Goal: Task Accomplishment & Management: Use online tool/utility

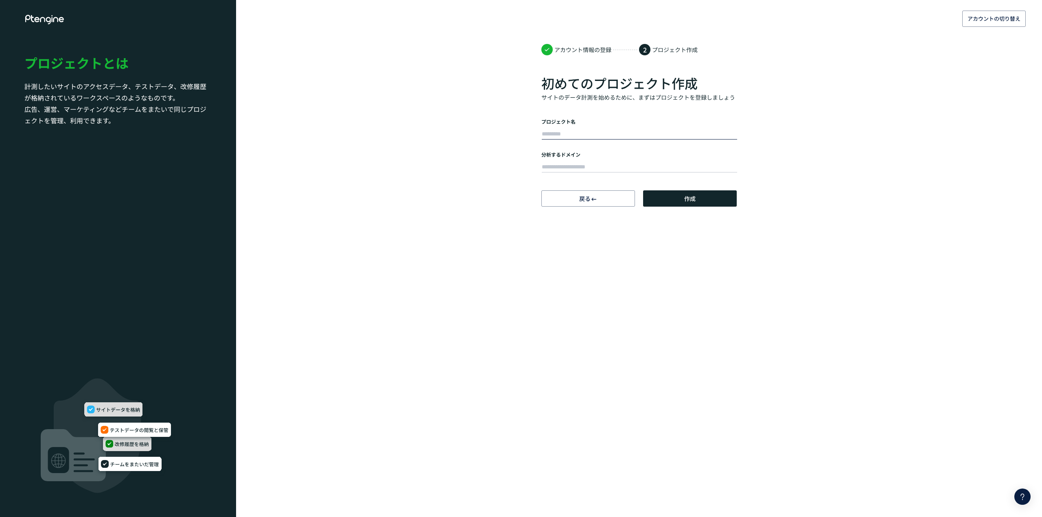
click at [596, 135] on input "text" at bounding box center [639, 134] width 195 height 11
type input "*******"
click at [627, 159] on div at bounding box center [638, 166] width 195 height 16
click at [621, 164] on input "text" at bounding box center [639, 167] width 195 height 11
type input "**********"
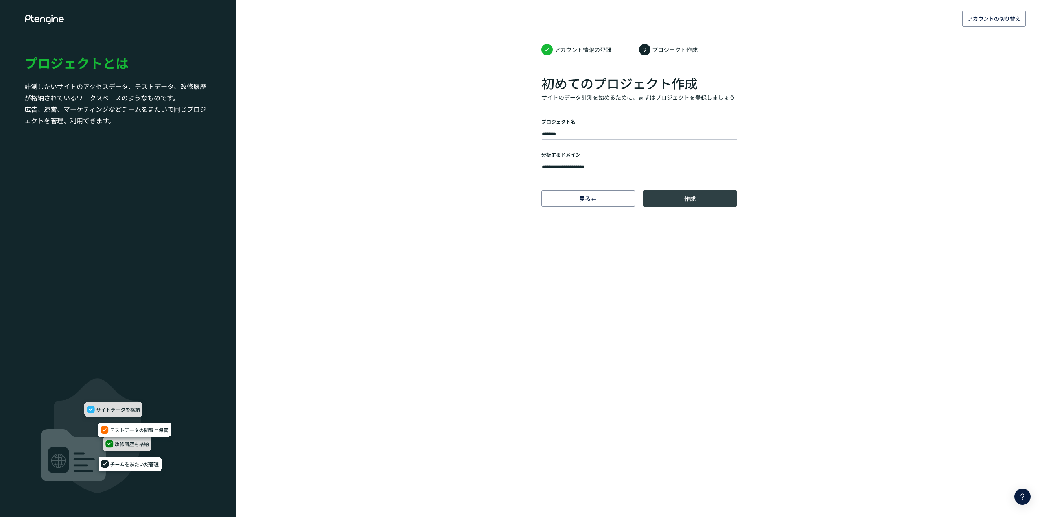
click at [682, 200] on button "作成" at bounding box center [690, 198] width 94 height 16
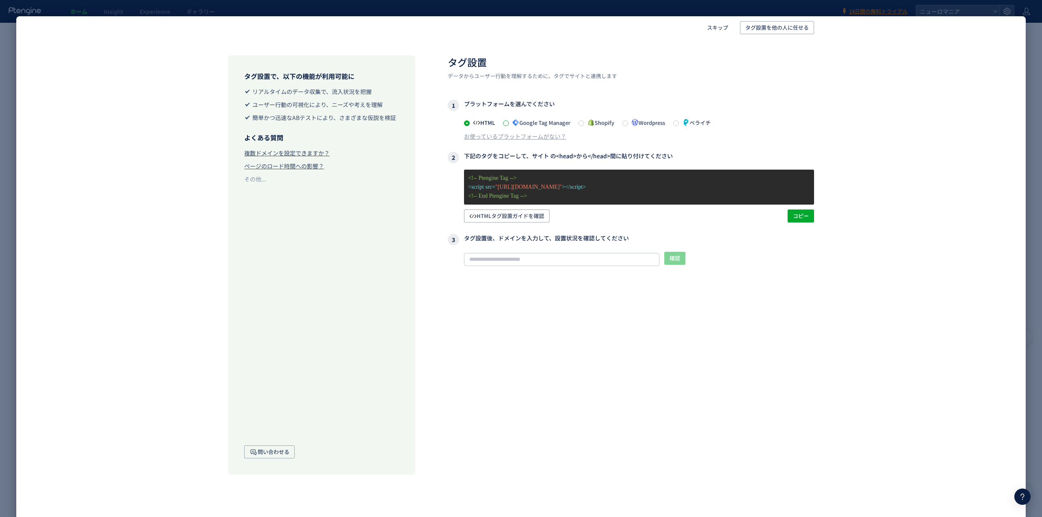
click at [504, 123] on span at bounding box center [506, 123] width 6 height 6
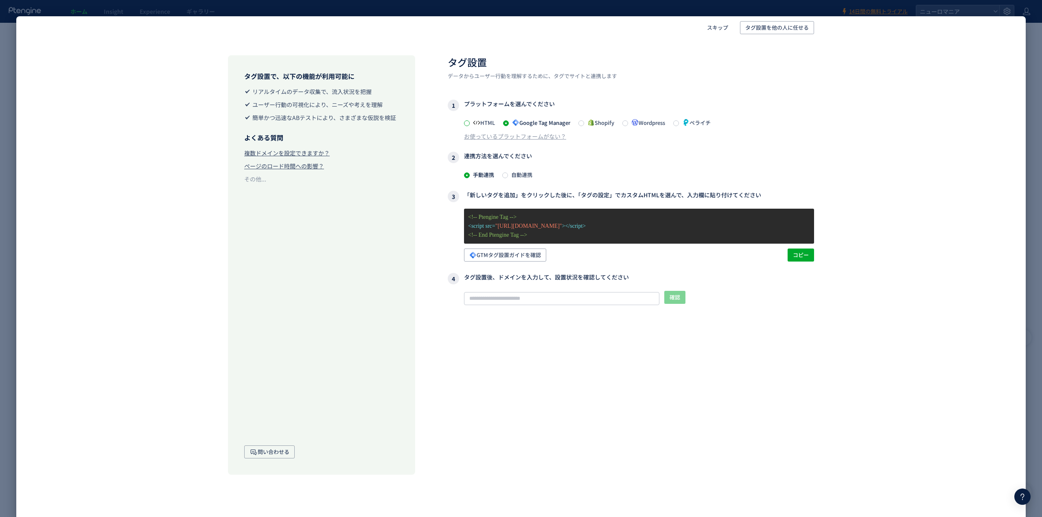
click at [467, 123] on span at bounding box center [467, 123] width 6 height 6
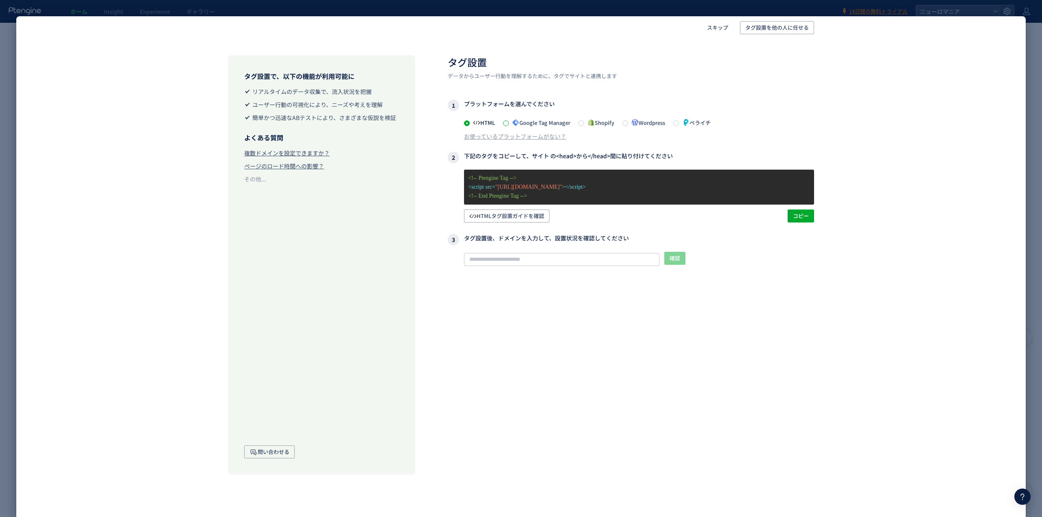
click at [507, 123] on span at bounding box center [506, 123] width 6 height 6
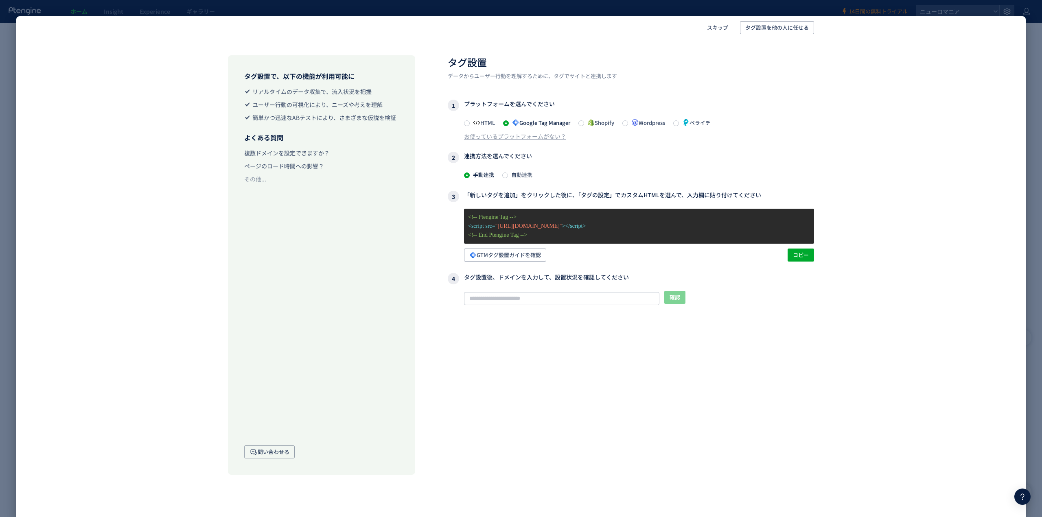
click at [474, 121] on icon at bounding box center [476, 122] width 7 height 7
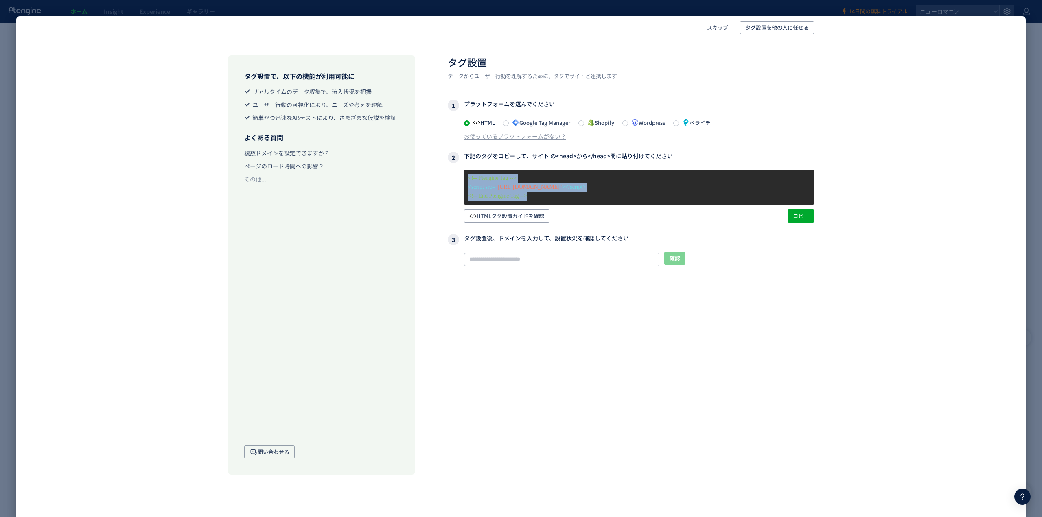
drag, startPoint x: 542, startPoint y: 197, endPoint x: 467, endPoint y: 181, distance: 76.8
click at [462, 181] on div "<!-- Ptengine Tag --> <script src= "[URL][DOMAIN_NAME]" ></script> <!-- End Pte…" at bounding box center [631, 196] width 366 height 53
copy div "<!-- Ptengine Tag --> <script src= "[URL][DOMAIN_NAME]" ></script> <!-- End Pte…"
click at [563, 199] on p "<!-- End Ptengine Tag -->" at bounding box center [639, 196] width 342 height 9
click at [798, 215] on span "コピー" at bounding box center [801, 216] width 16 height 13
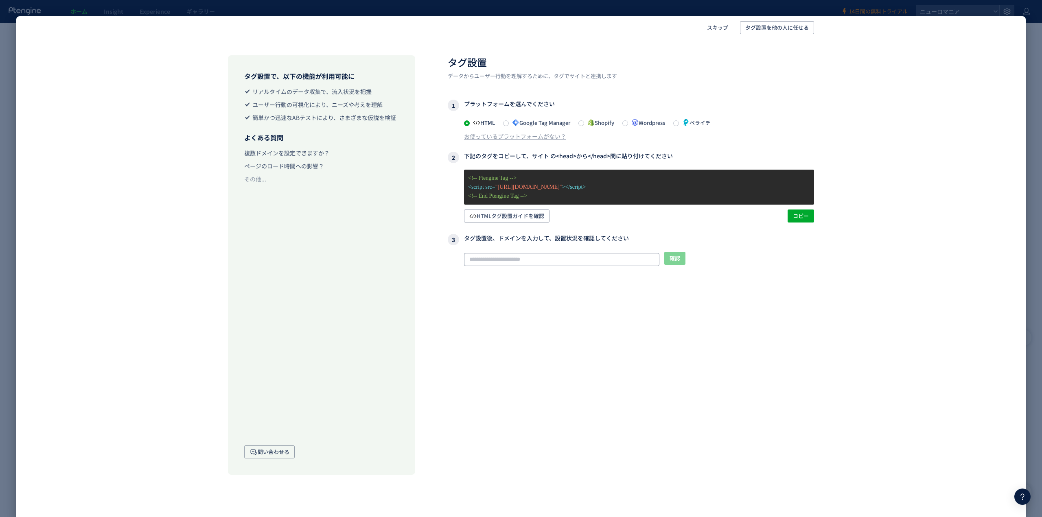
click at [568, 262] on input "text" at bounding box center [561, 259] width 195 height 13
type input "**********"
click at [675, 258] on span "確認" at bounding box center [674, 258] width 11 height 13
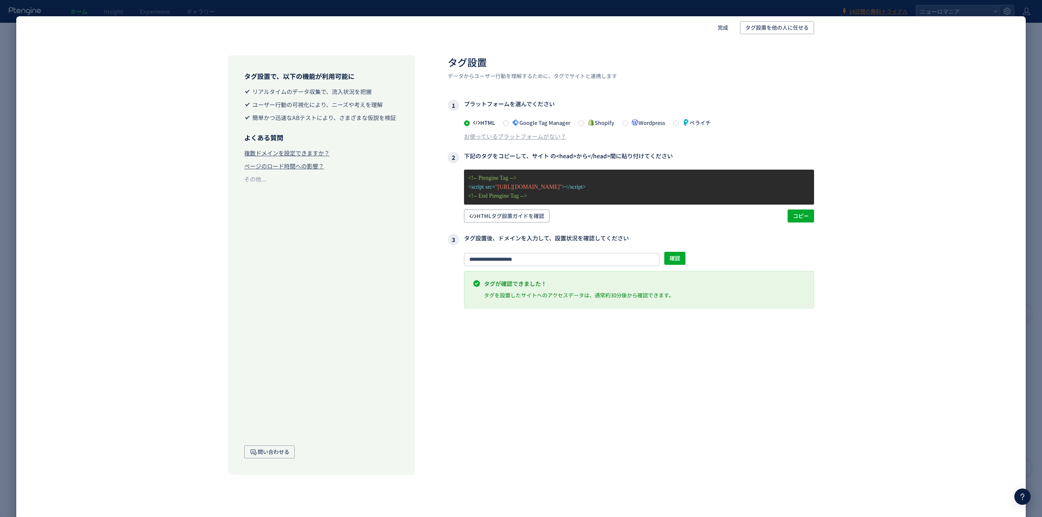
click at [577, 299] on div "タグが確認できました！ タグを設置したサイトへのアクセスデータは、通常約30分後から確認できます。" at bounding box center [639, 289] width 350 height 37
drag, startPoint x: 577, startPoint y: 297, endPoint x: 691, endPoint y: 301, distance: 114.4
click at [691, 301] on div "タグが確認できました！ タグを設置したサイトへのアクセスデータは、通常約30分後から確認できます。" at bounding box center [639, 289] width 350 height 37
click at [735, 339] on div "**********" at bounding box center [631, 264] width 366 height 419
click at [722, 29] on span "完成" at bounding box center [722, 27] width 11 height 13
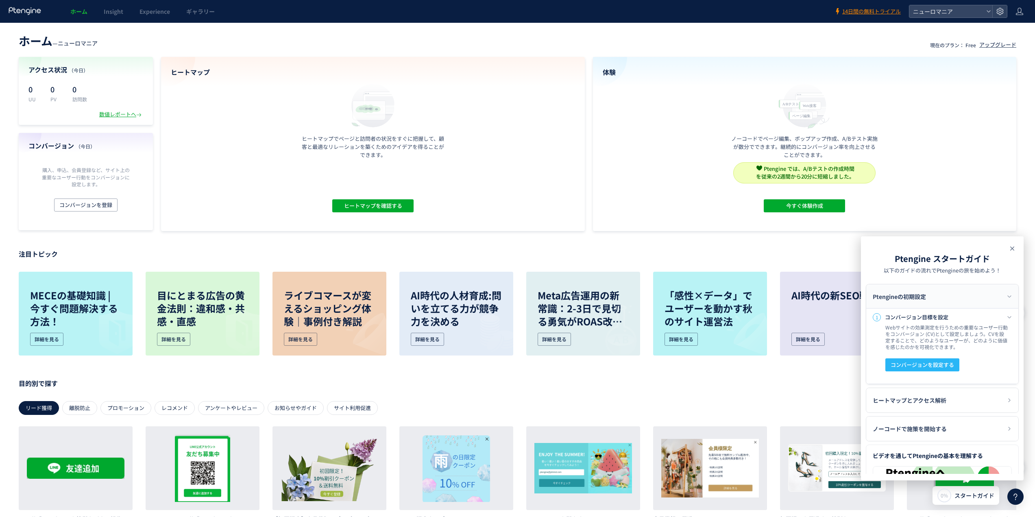
click at [1011, 247] on use at bounding box center [1013, 249] width 4 height 4
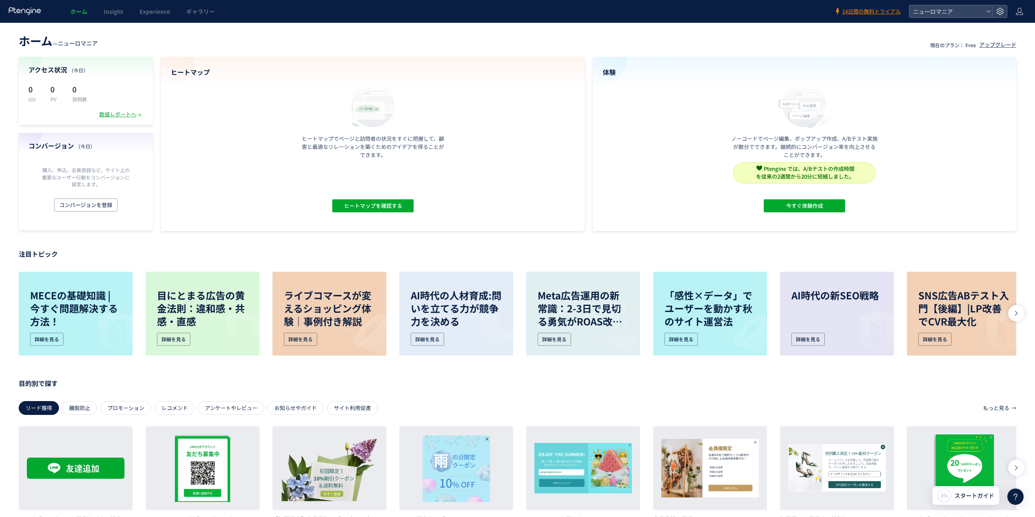
click at [81, 44] on span "ニューロマニア" at bounding box center [78, 43] width 40 height 8
click at [28, 37] on span "ホーム" at bounding box center [36, 41] width 34 height 16
click at [1019, 12] on icon at bounding box center [1020, 11] width 8 height 8
click at [996, 9] on icon at bounding box center [1000, 11] width 8 height 8
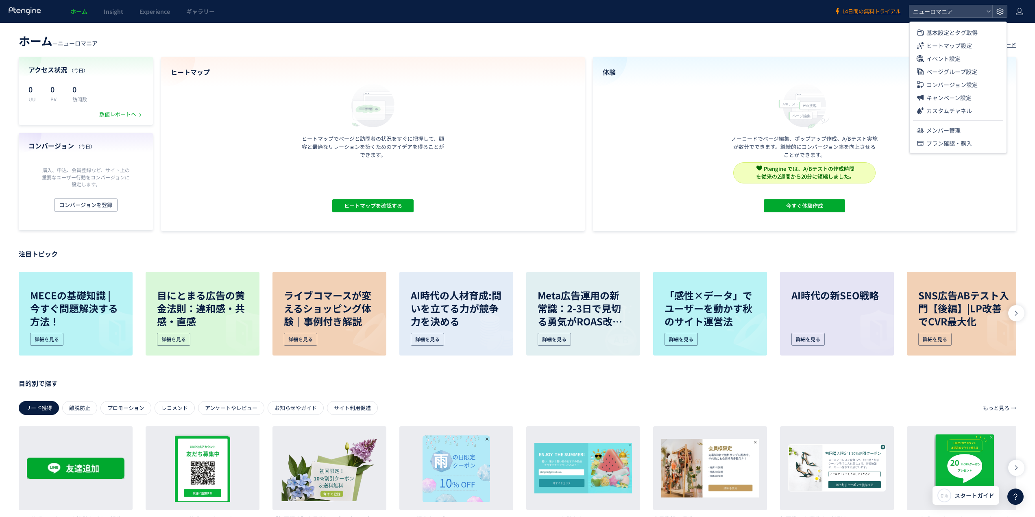
click at [738, 35] on header "ホーム — ニューロマニア 現在のプラン： Free アップグレード" at bounding box center [518, 40] width 998 height 18
click at [114, 13] on span "Insight" at bounding box center [114, 11] width 20 height 8
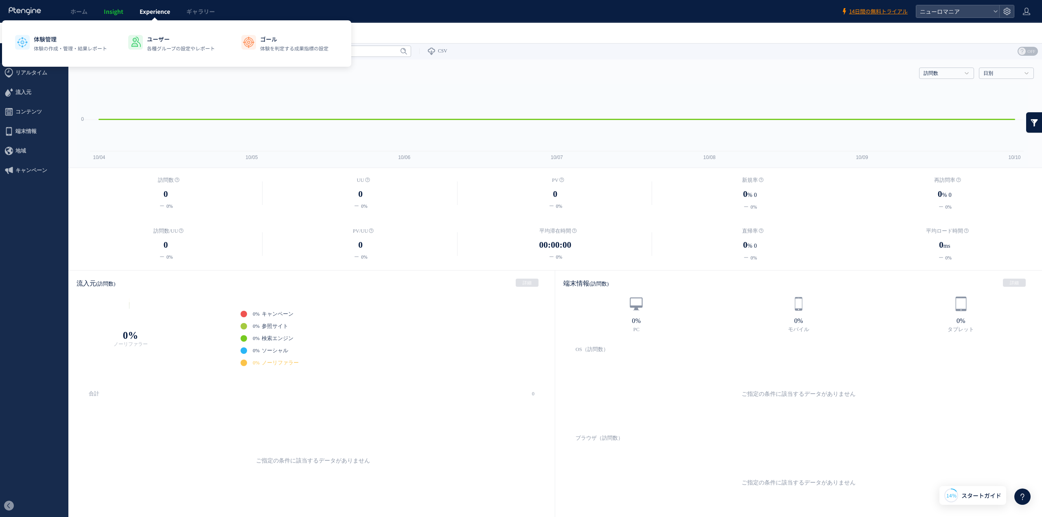
click at [153, 5] on link "Experience" at bounding box center [154, 11] width 47 height 23
